Goal: Information Seeking & Learning: Compare options

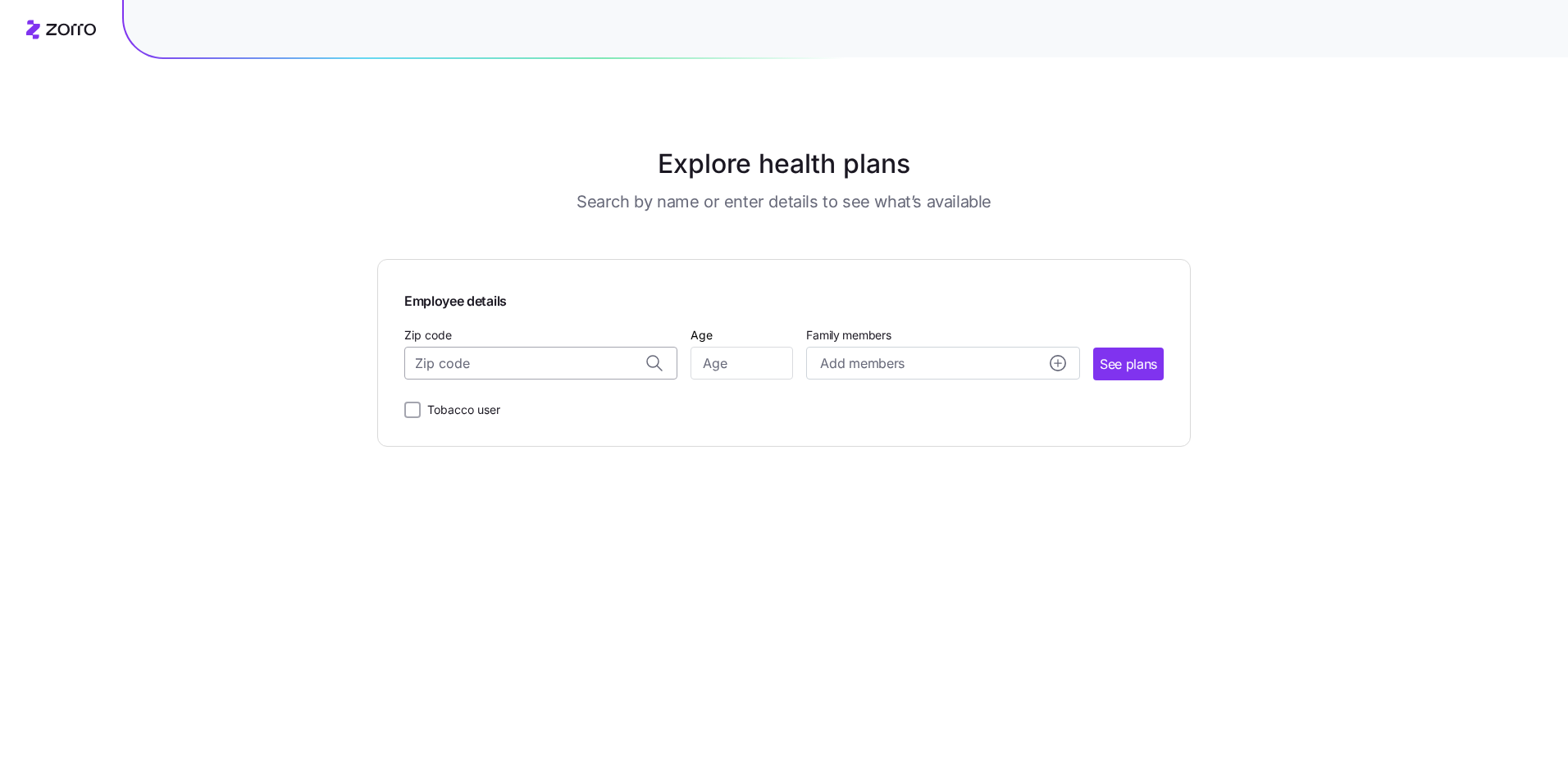
click at [538, 377] on input "Zip code" at bounding box center [541, 363] width 273 height 33
type input "08242"
click at [722, 366] on input "Age" at bounding box center [742, 363] width 103 height 33
type input "61"
click at [1052, 363] on circle "add icon" at bounding box center [1059, 363] width 15 height 15
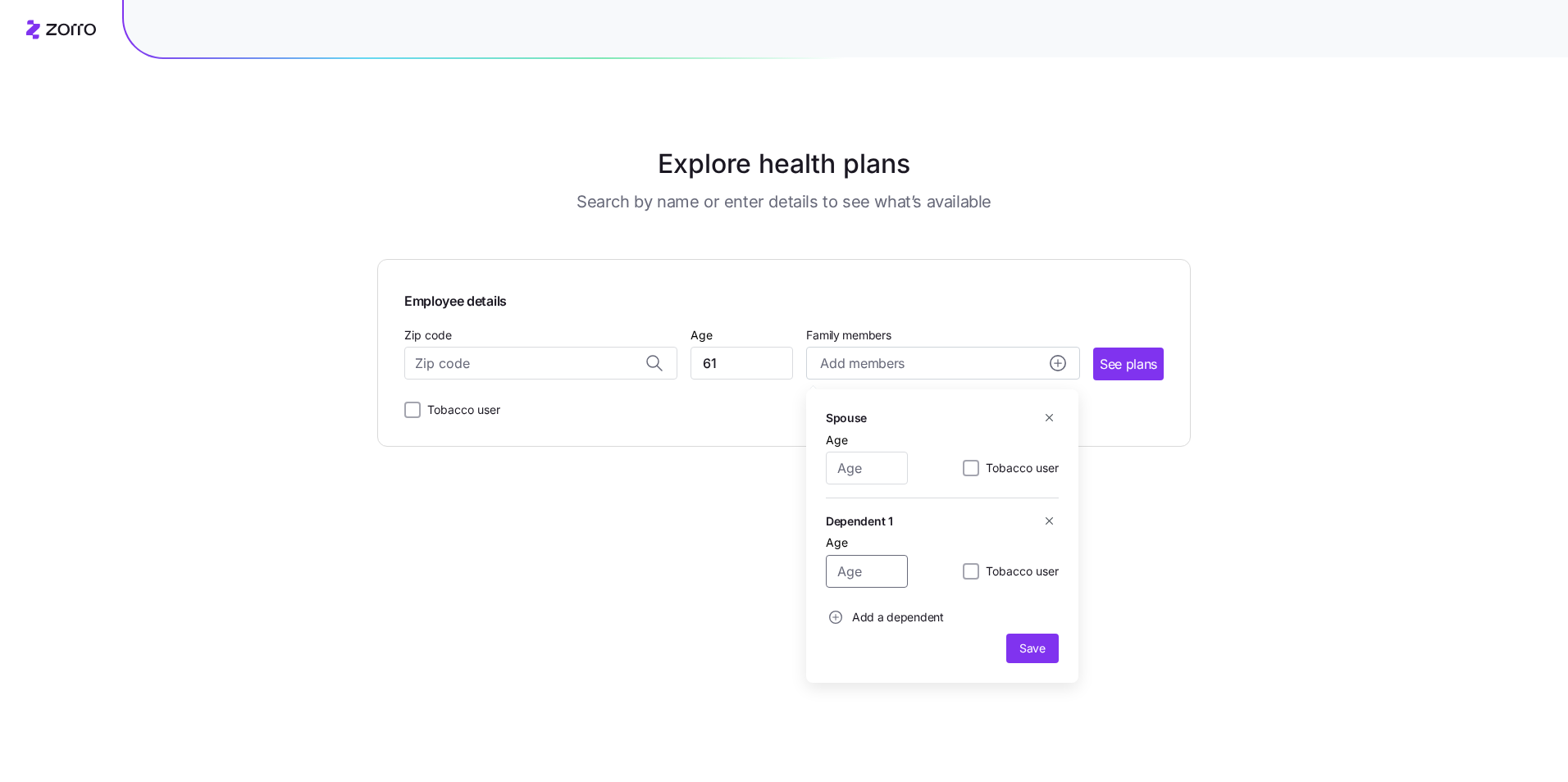
click at [866, 566] on input "Age" at bounding box center [866, 572] width 82 height 33
type input "24"
click at [1041, 646] on span "Save" at bounding box center [1033, 648] width 26 height 16
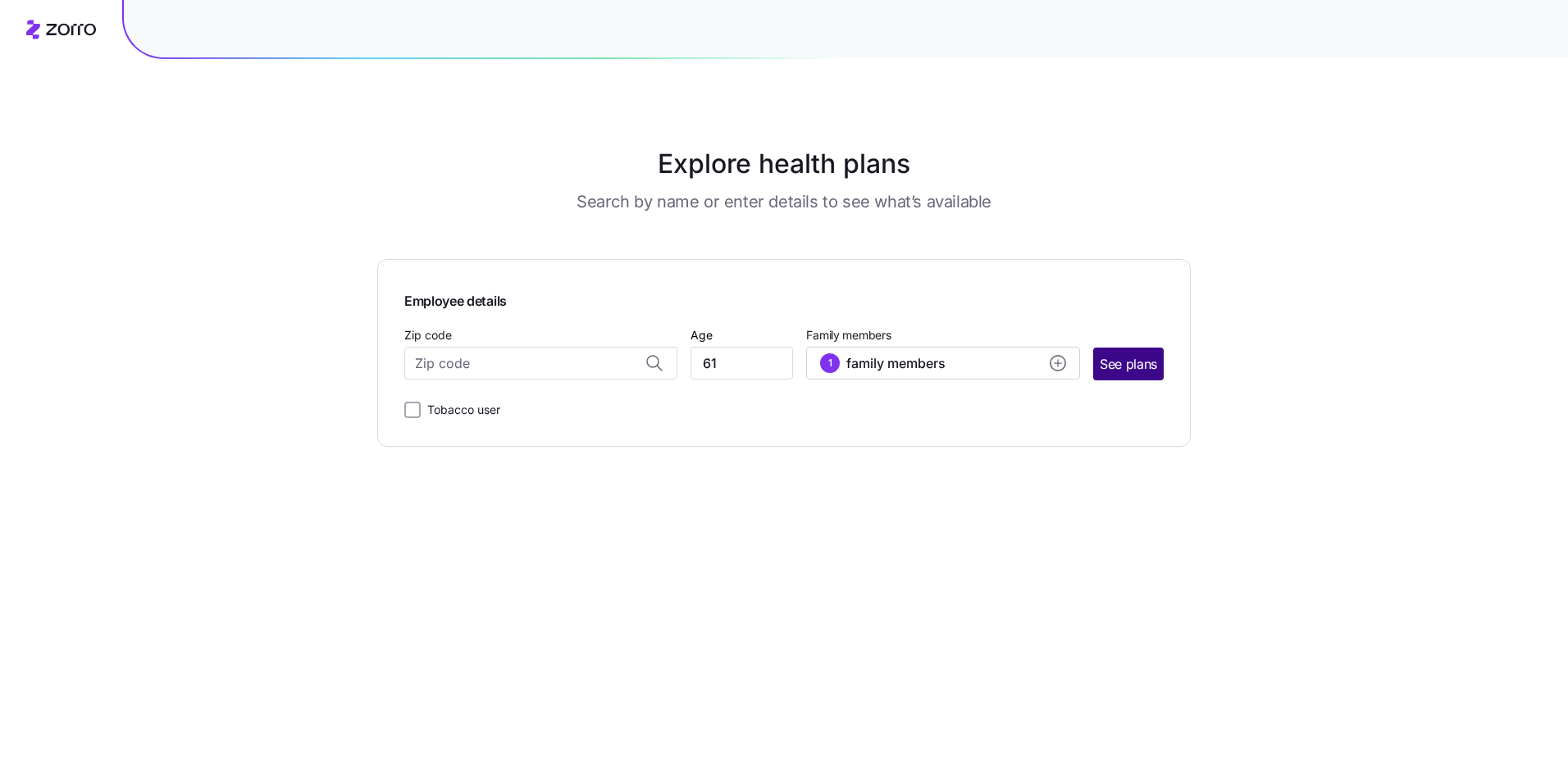
click at [1114, 355] on span "See plans" at bounding box center [1128, 365] width 58 height 21
click at [492, 358] on input "Zip code" at bounding box center [541, 363] width 273 height 33
click at [488, 405] on span "08242, [GEOGRAPHIC_DATA], [GEOGRAPHIC_DATA]" at bounding box center [538, 407] width 229 height 21
type input "08242, [GEOGRAPHIC_DATA], [GEOGRAPHIC_DATA]"
click at [1131, 367] on span "See plans" at bounding box center [1128, 365] width 58 height 21
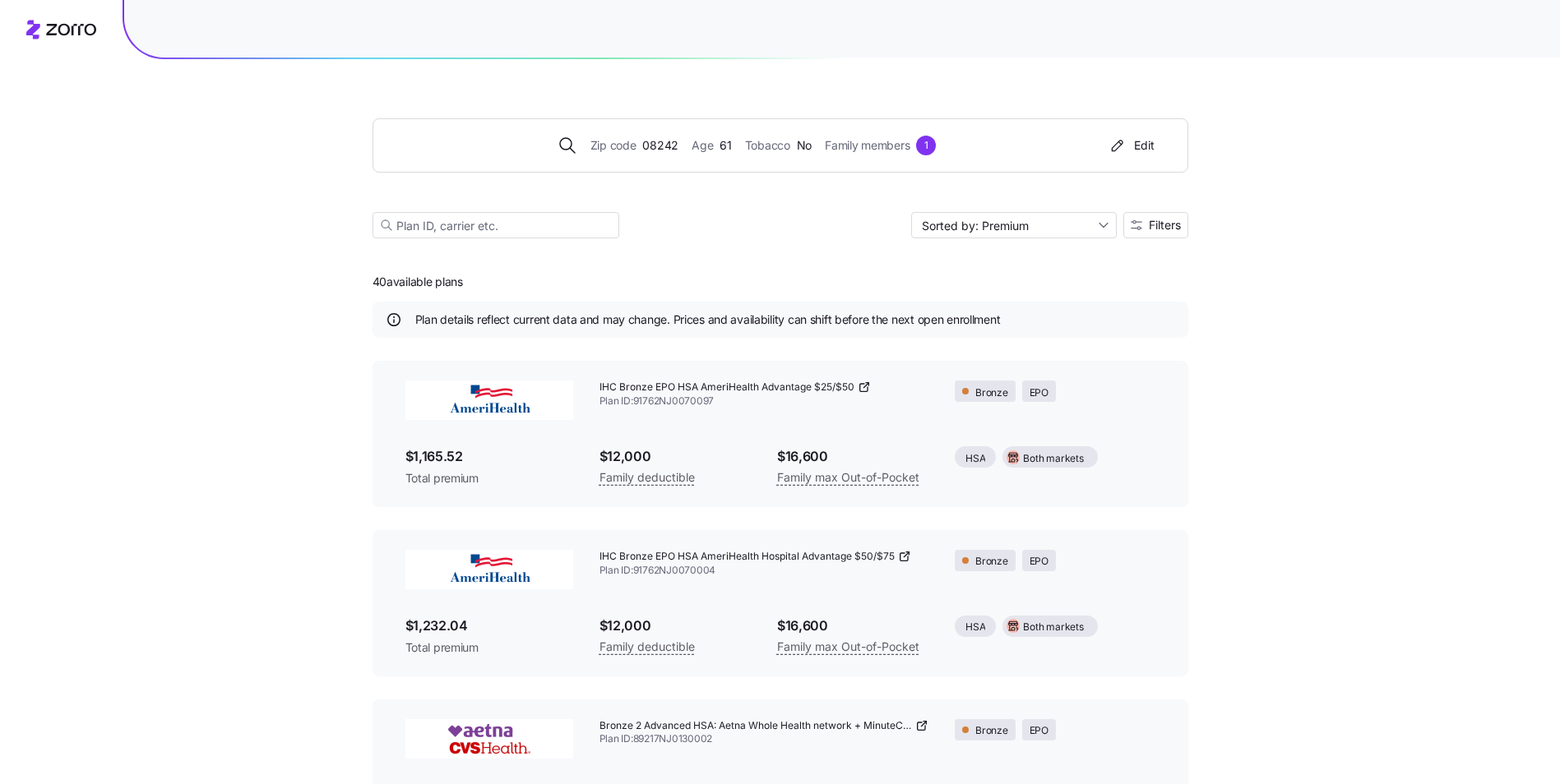
click at [439, 456] on span "$1,165.52" at bounding box center [489, 457] width 167 height 21
click at [861, 387] on icon at bounding box center [865, 387] width 13 height 13
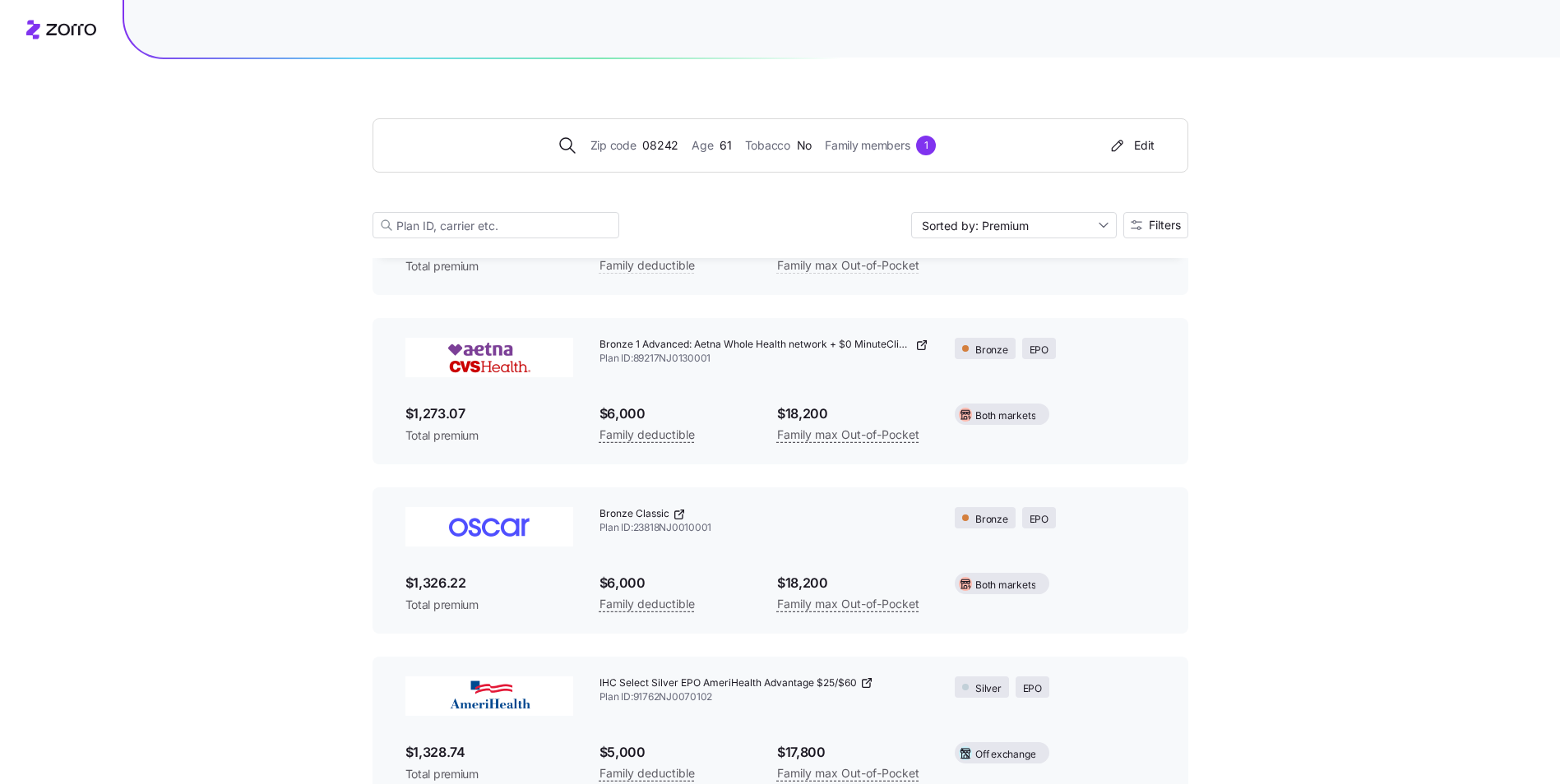
scroll to position [752, 0]
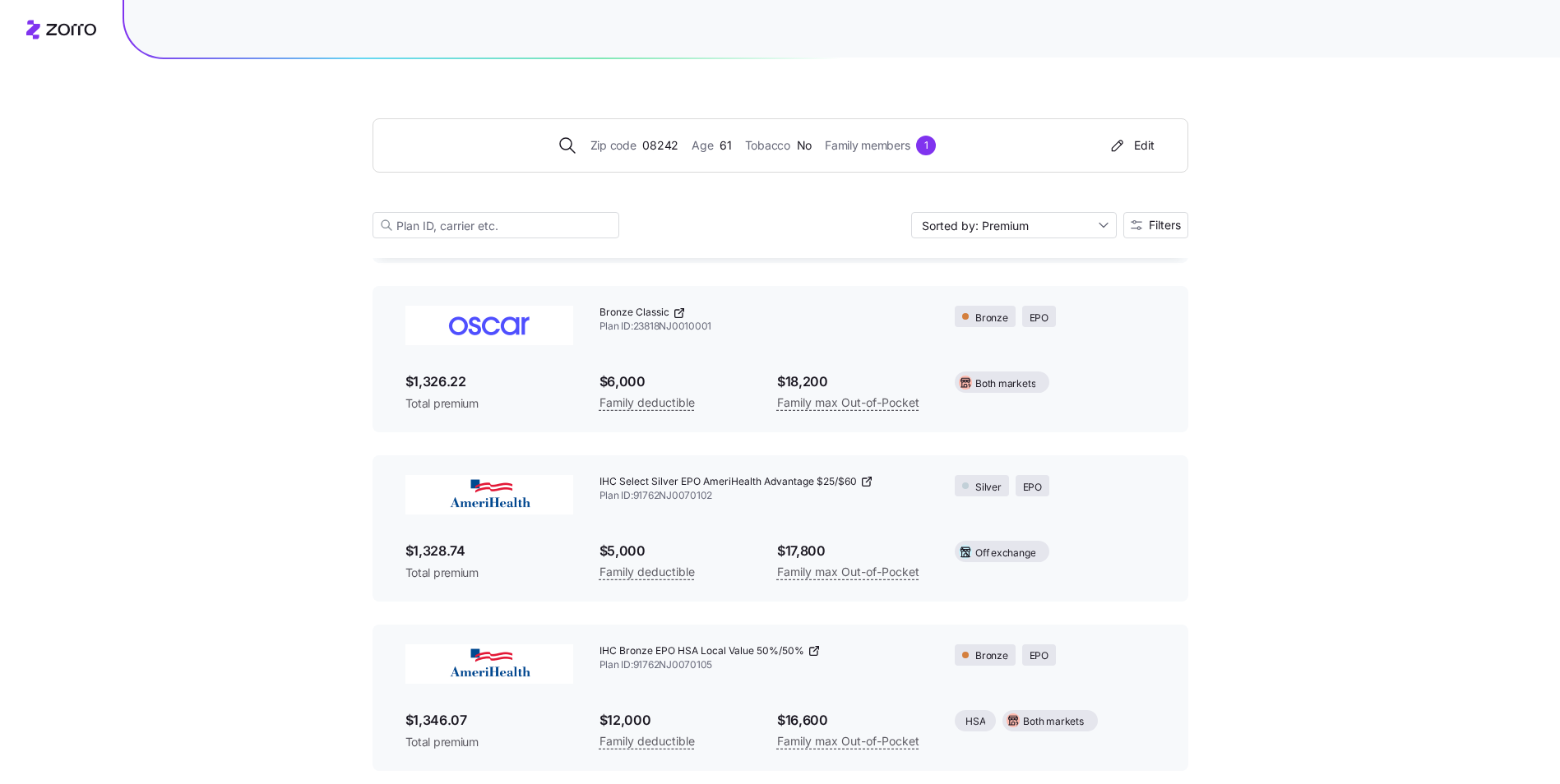
click at [678, 314] on icon at bounding box center [679, 313] width 13 height 13
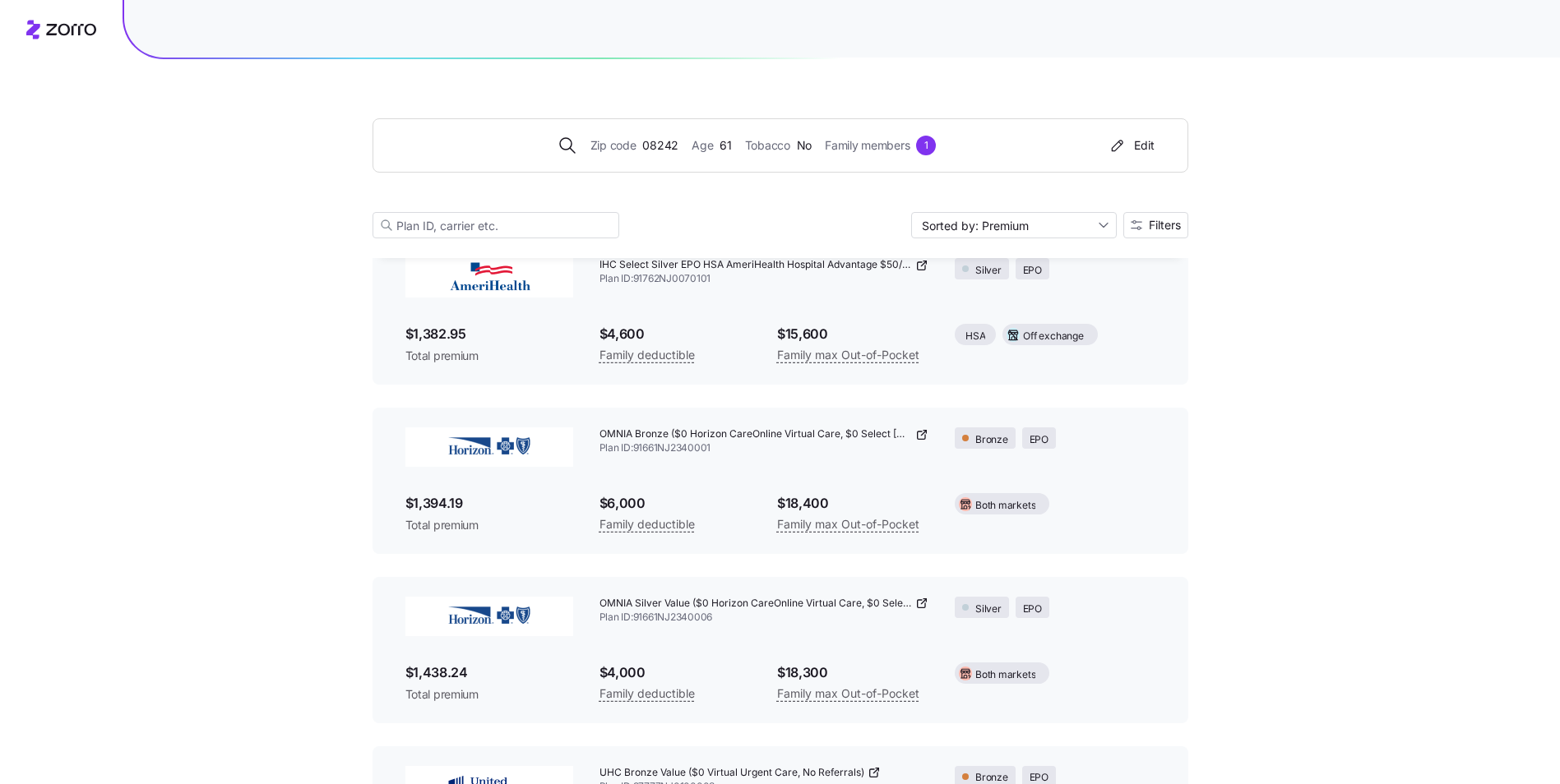
scroll to position [1574, 0]
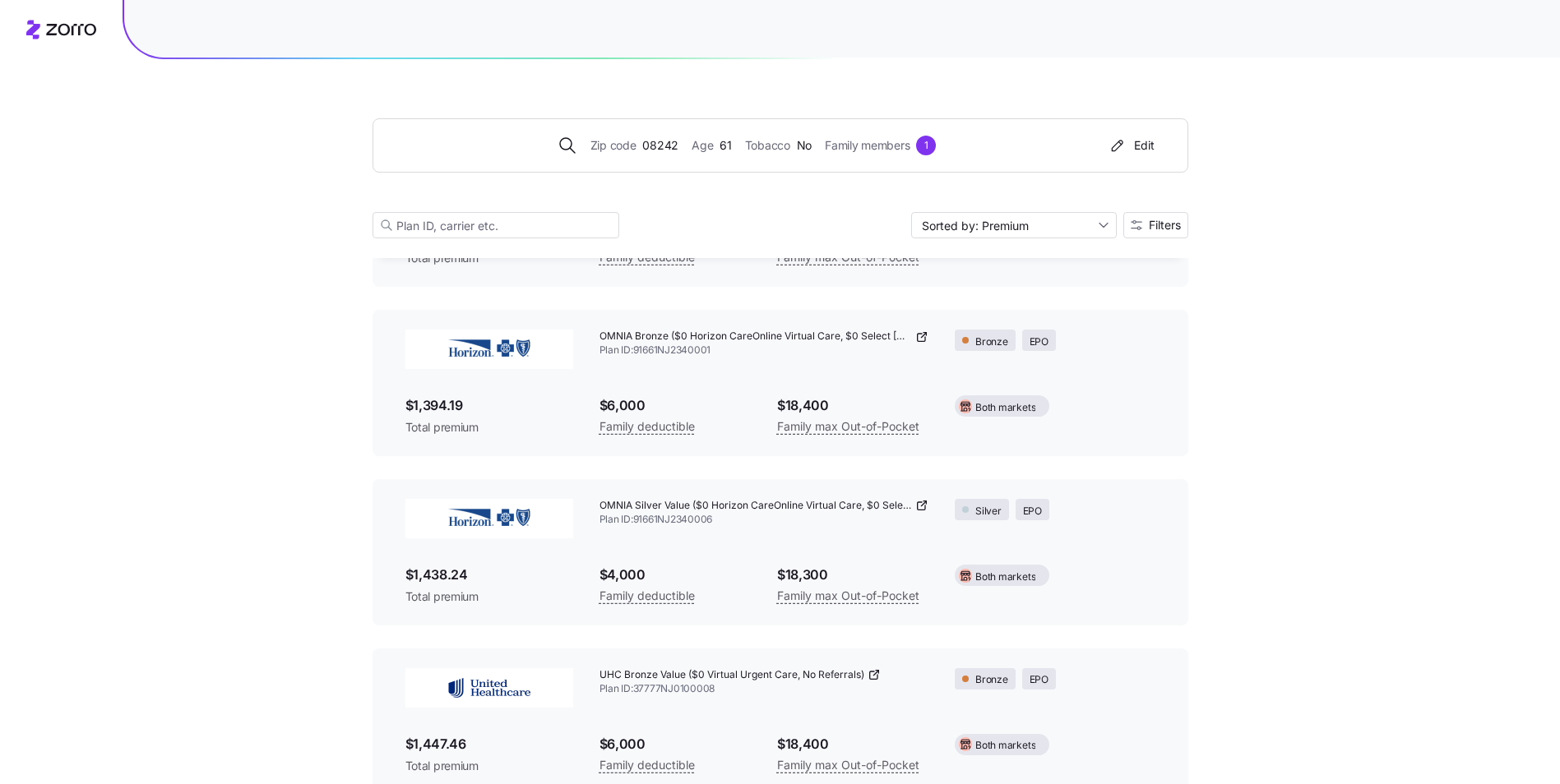
click at [970, 339] on span at bounding box center [967, 340] width 9 height 7
click at [921, 337] on icon at bounding box center [922, 337] width 13 height 13
click at [925, 505] on icon at bounding box center [922, 506] width 13 height 13
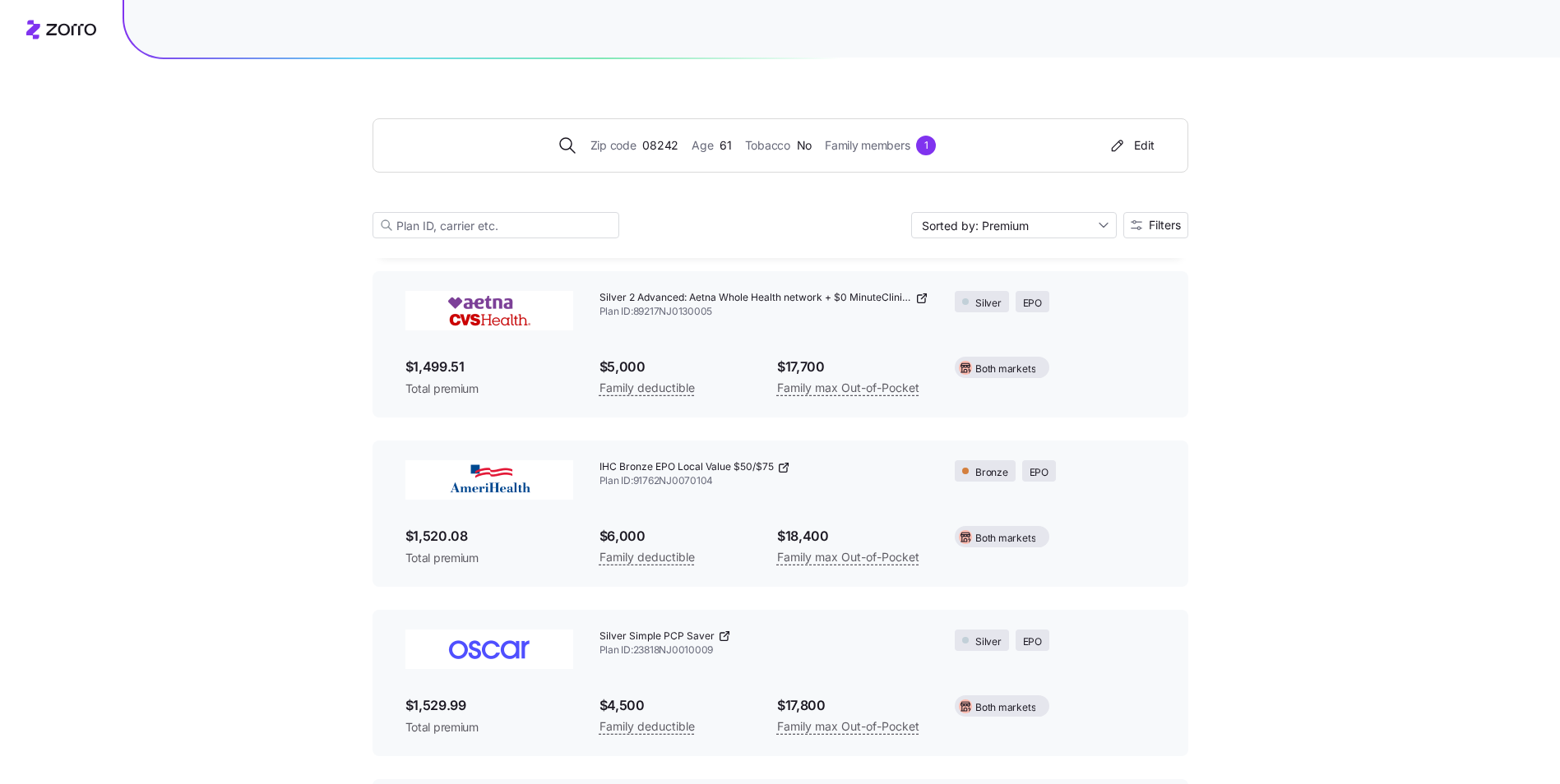
scroll to position [3136, 0]
click at [789, 465] on icon at bounding box center [783, 467] width 13 height 13
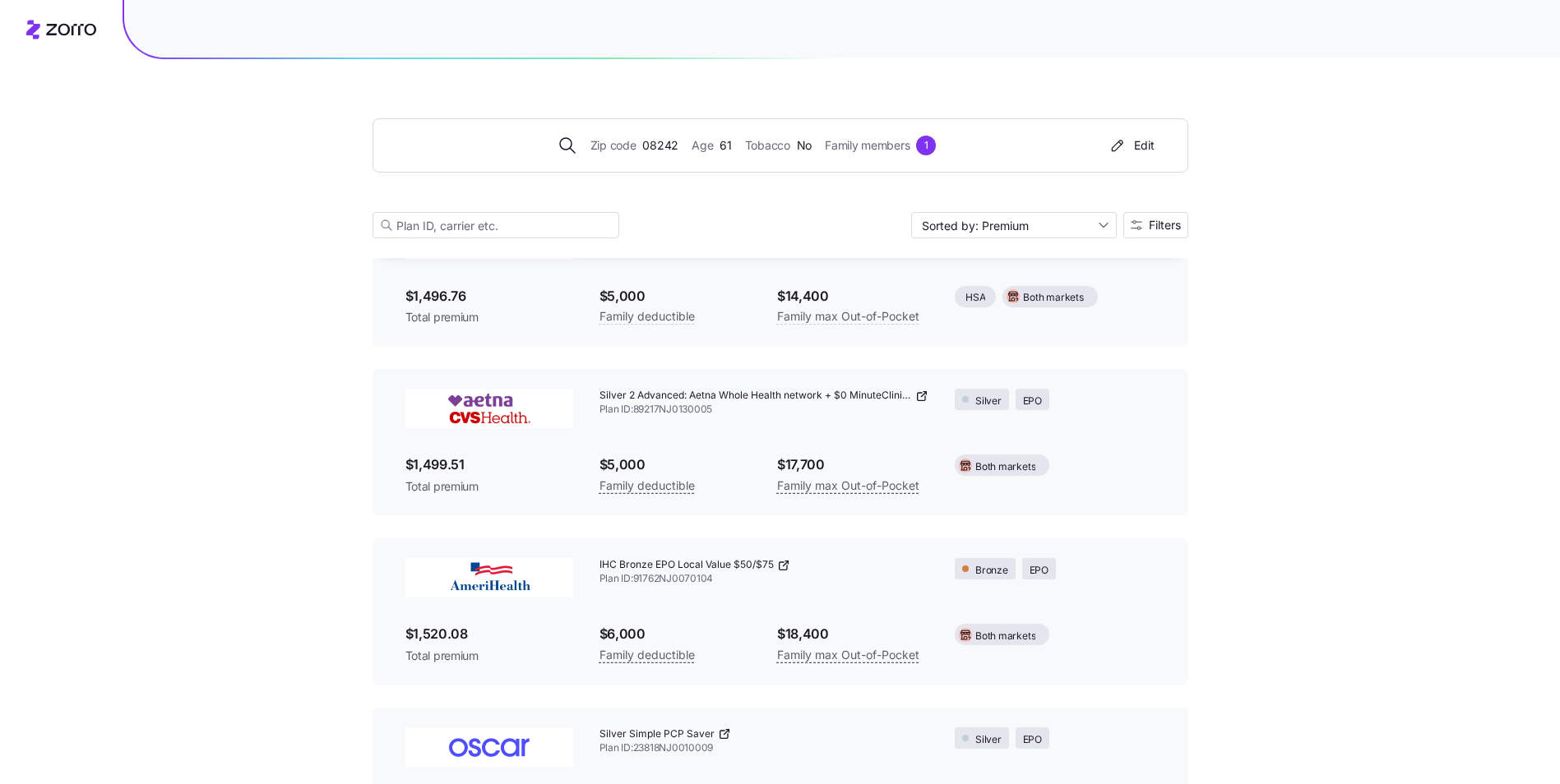
scroll to position [2971, 0]
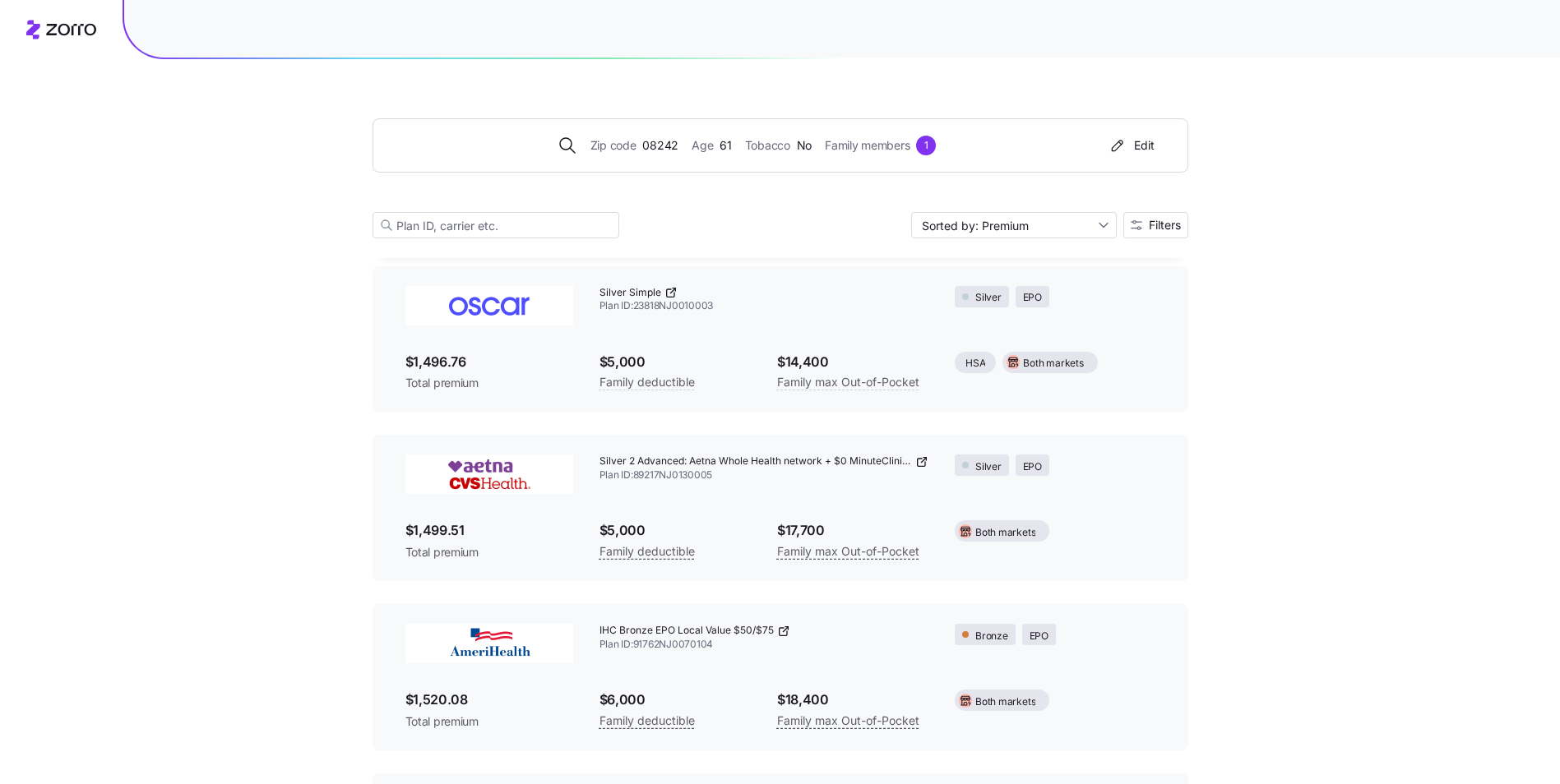
click at [924, 461] on icon at bounding box center [922, 462] width 13 height 13
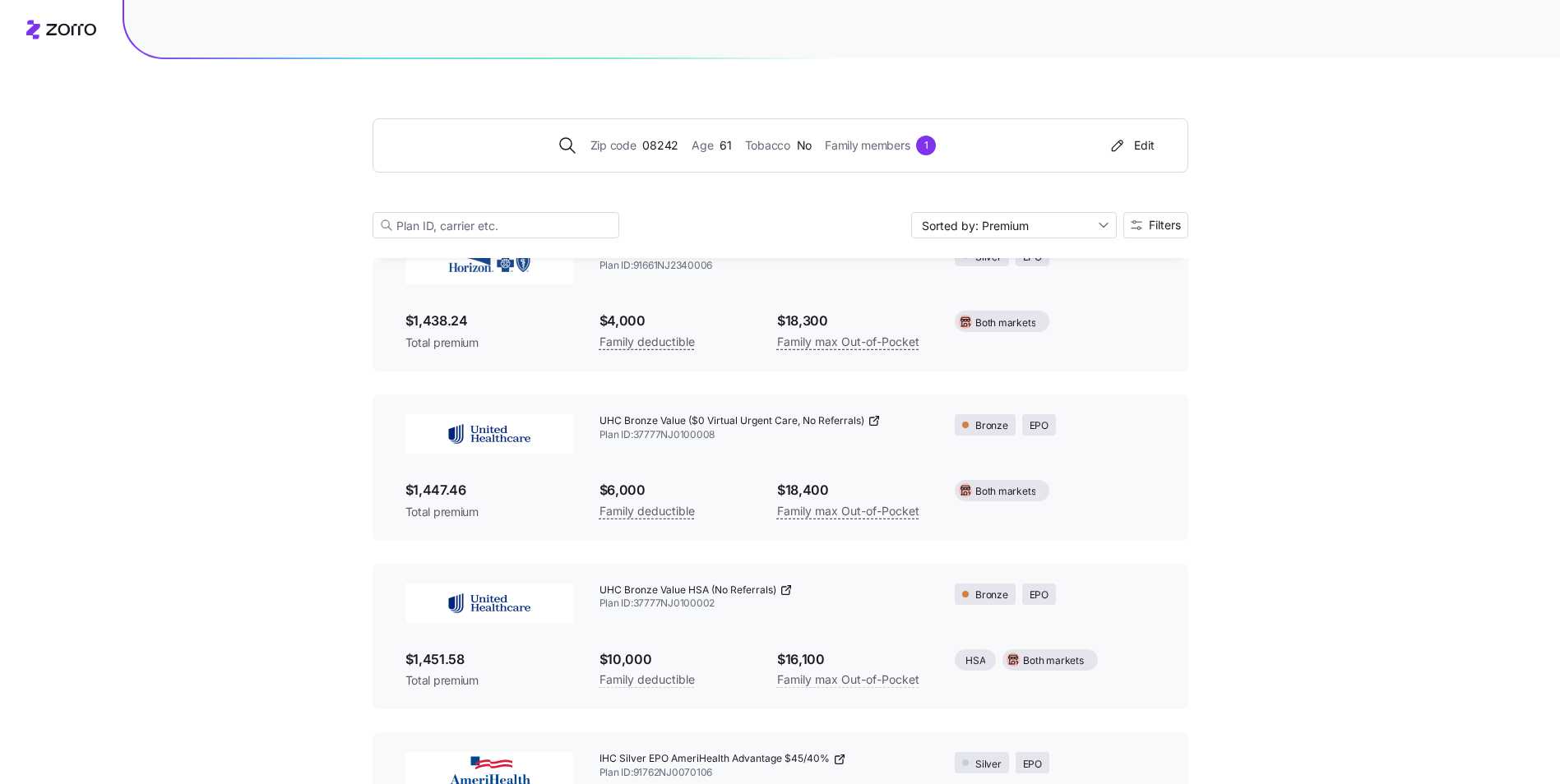
scroll to position [1821, 0]
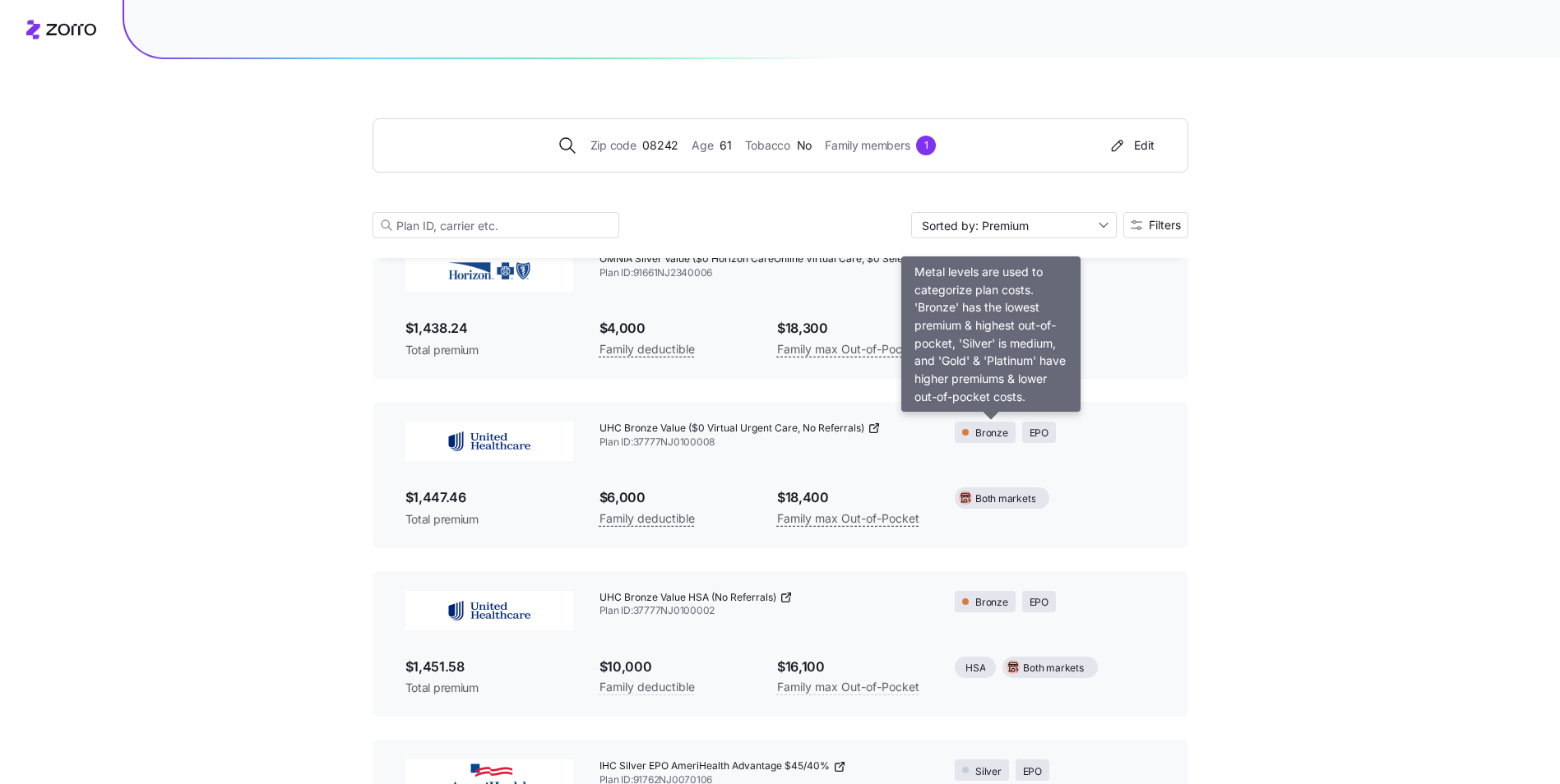
click at [990, 428] on span "Bronze" at bounding box center [991, 433] width 33 height 16
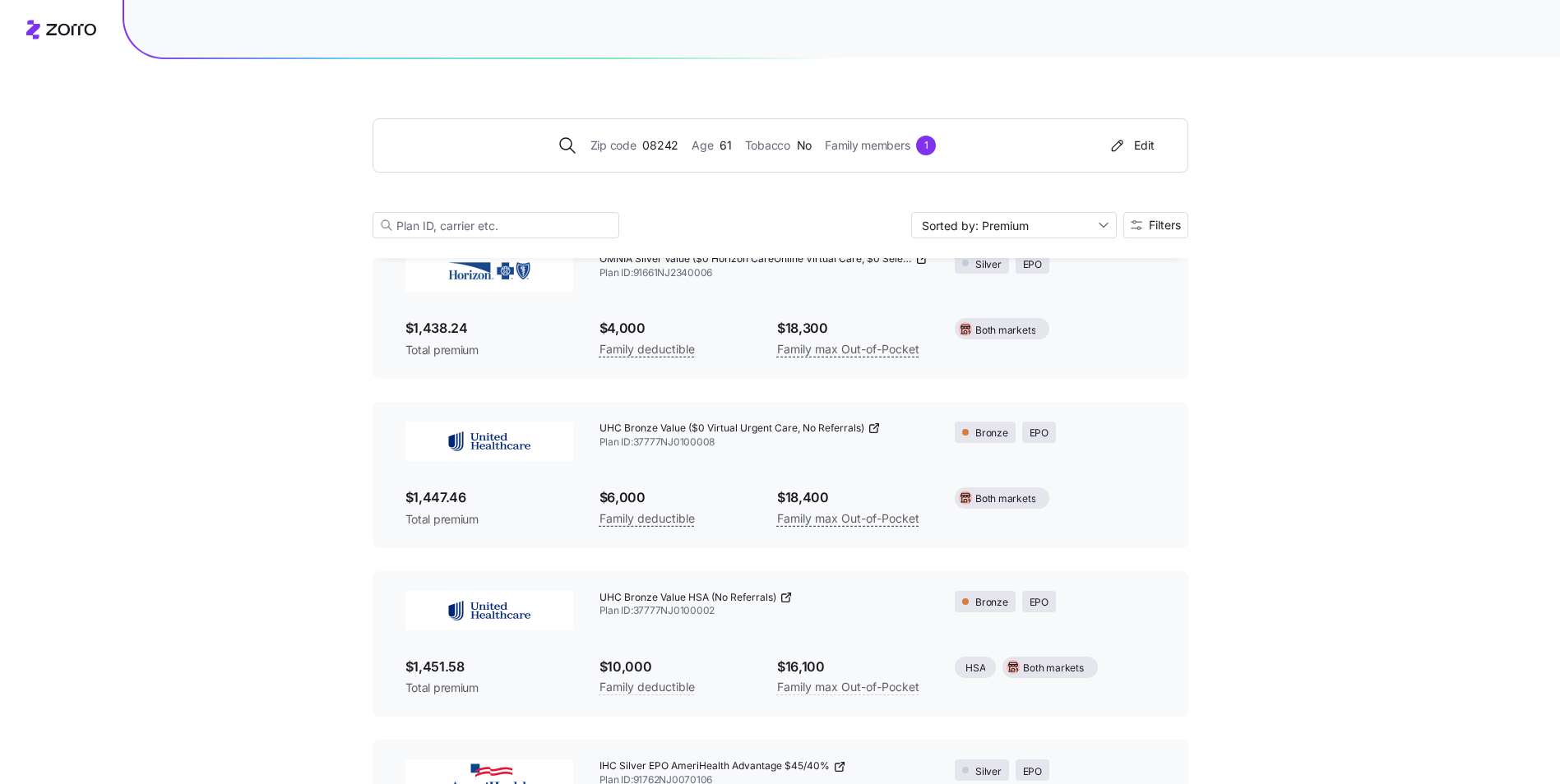
click at [874, 427] on icon at bounding box center [875, 427] width 5 height 5
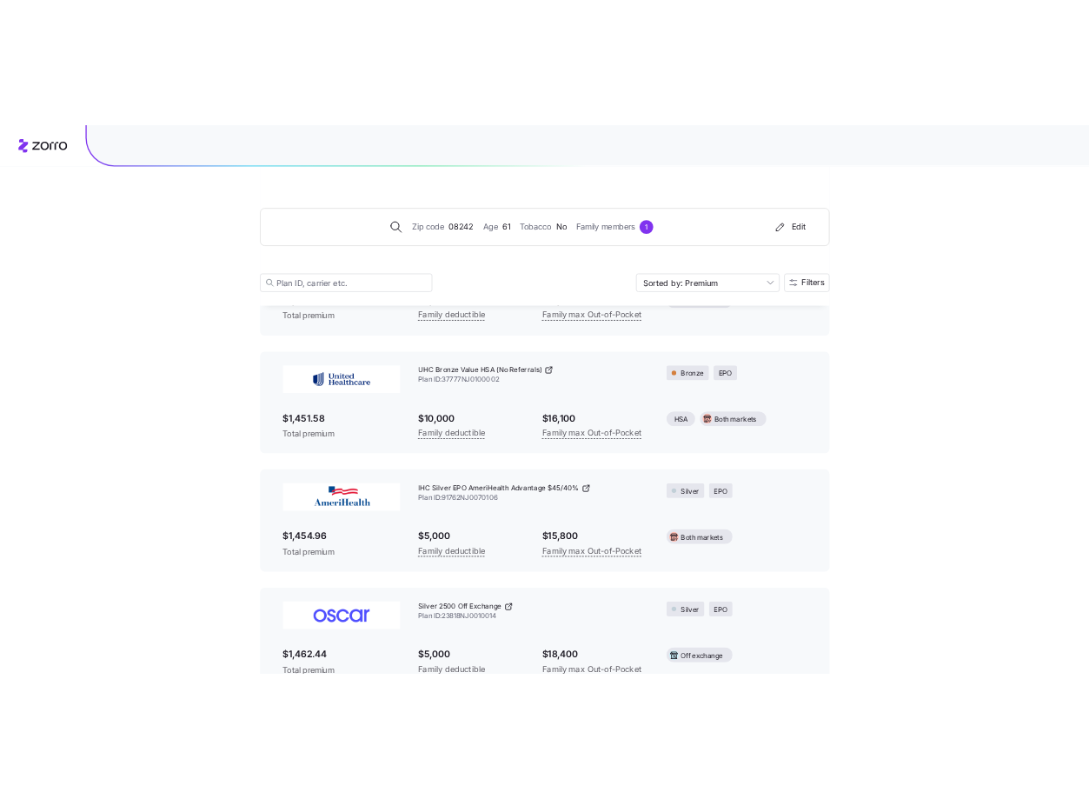
scroll to position [2272, 0]
